Goal: Check status: Check status

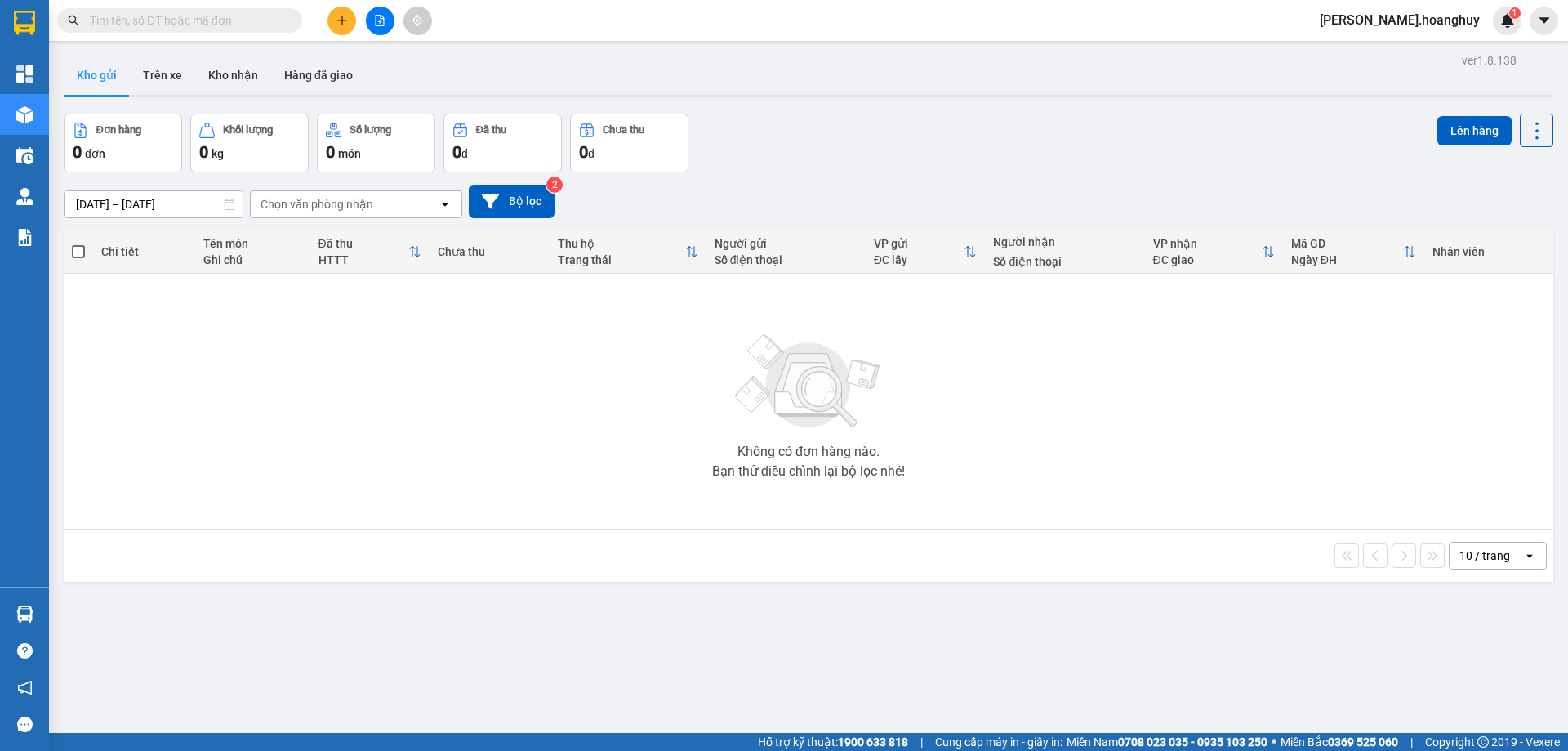
click at [213, 22] on input "text" at bounding box center [186, 21] width 193 height 18
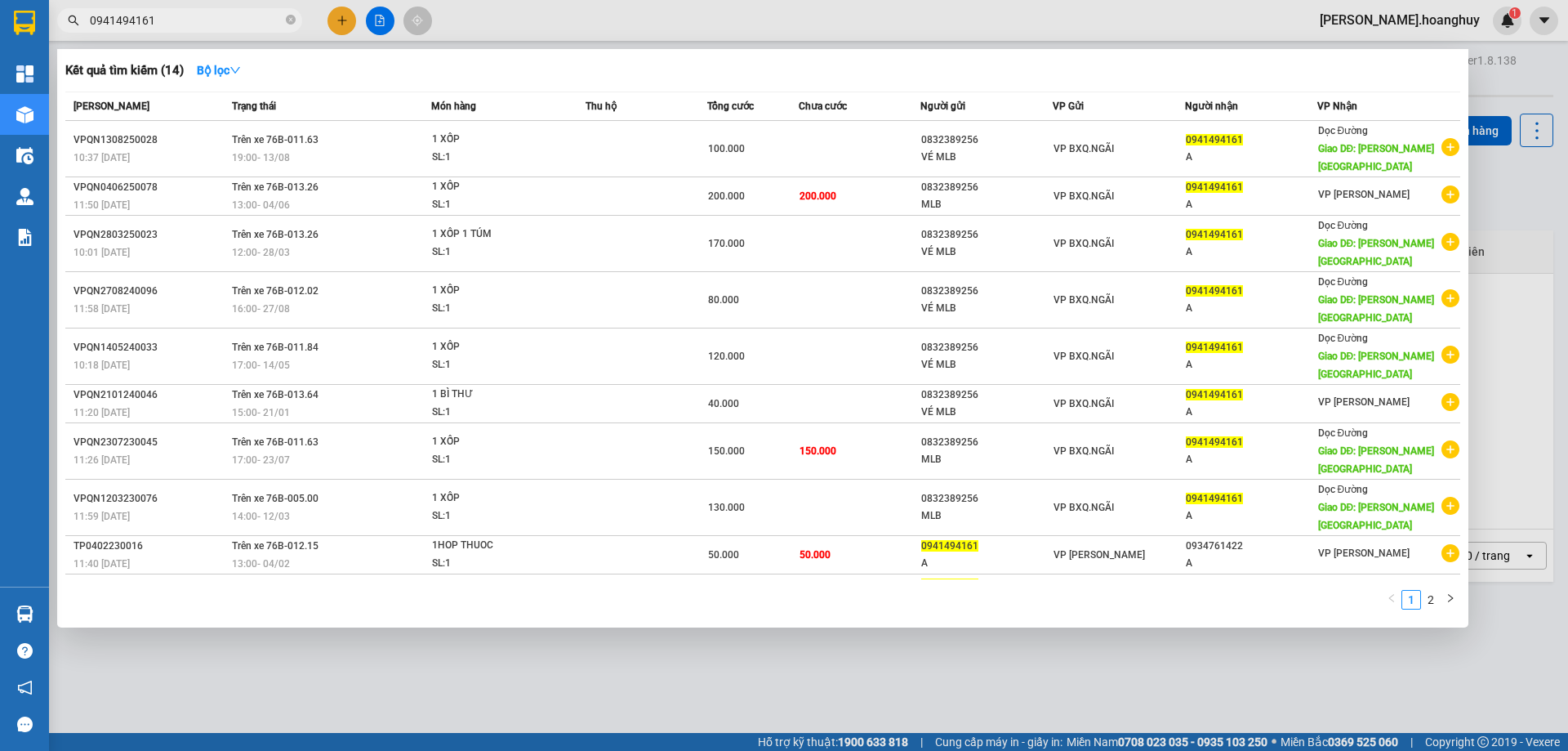
drag, startPoint x: 173, startPoint y: 14, endPoint x: 60, endPoint y: 42, distance: 116.4
click at [60, 35] on div "Kết quả tìm kiếm ( 14 ) Bộ lọc Mã ĐH Trạng thái Món hàng Thu hộ Tổng cước Chưa …" at bounding box center [159, 21] width 318 height 29
type input "0941494161"
